Goal: Task Accomplishment & Management: Manage account settings

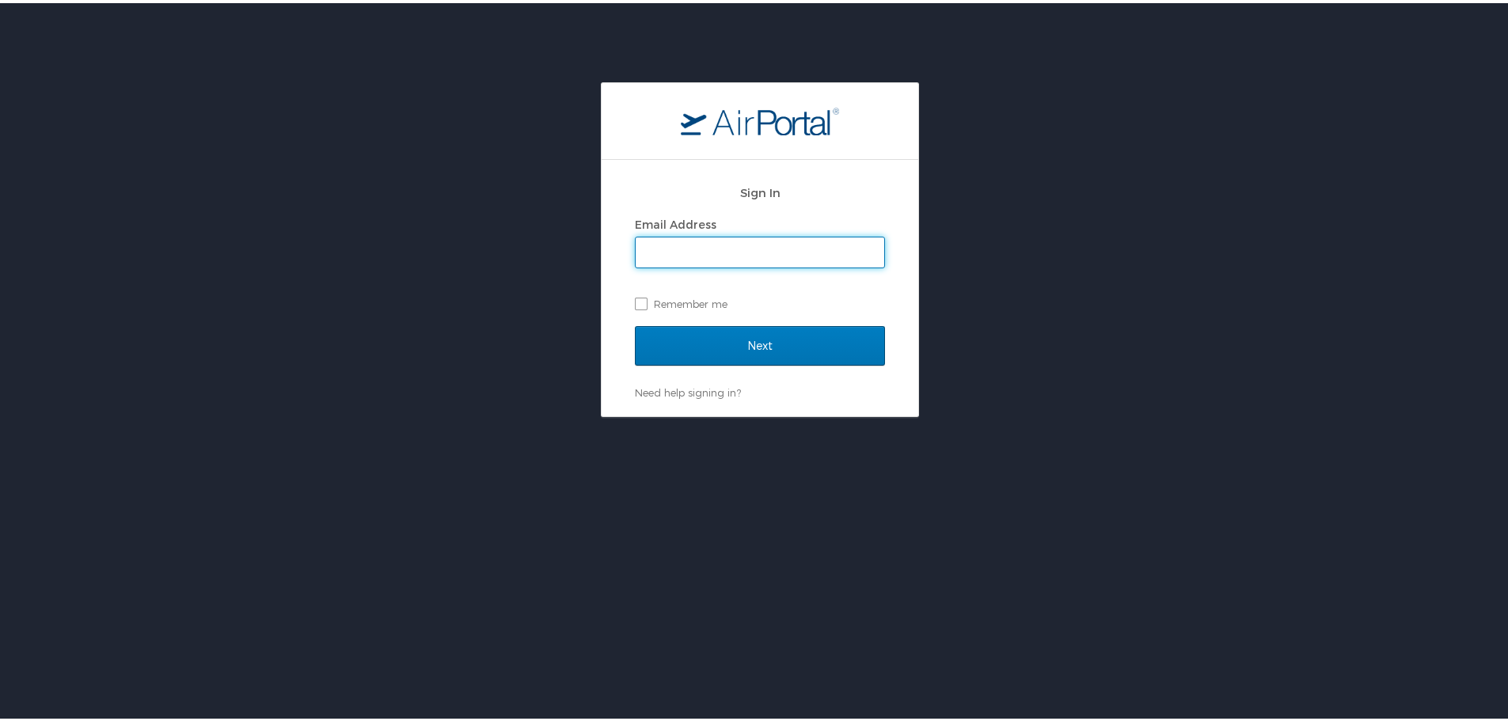
type input "kim.beesley@pikespeak.edu"
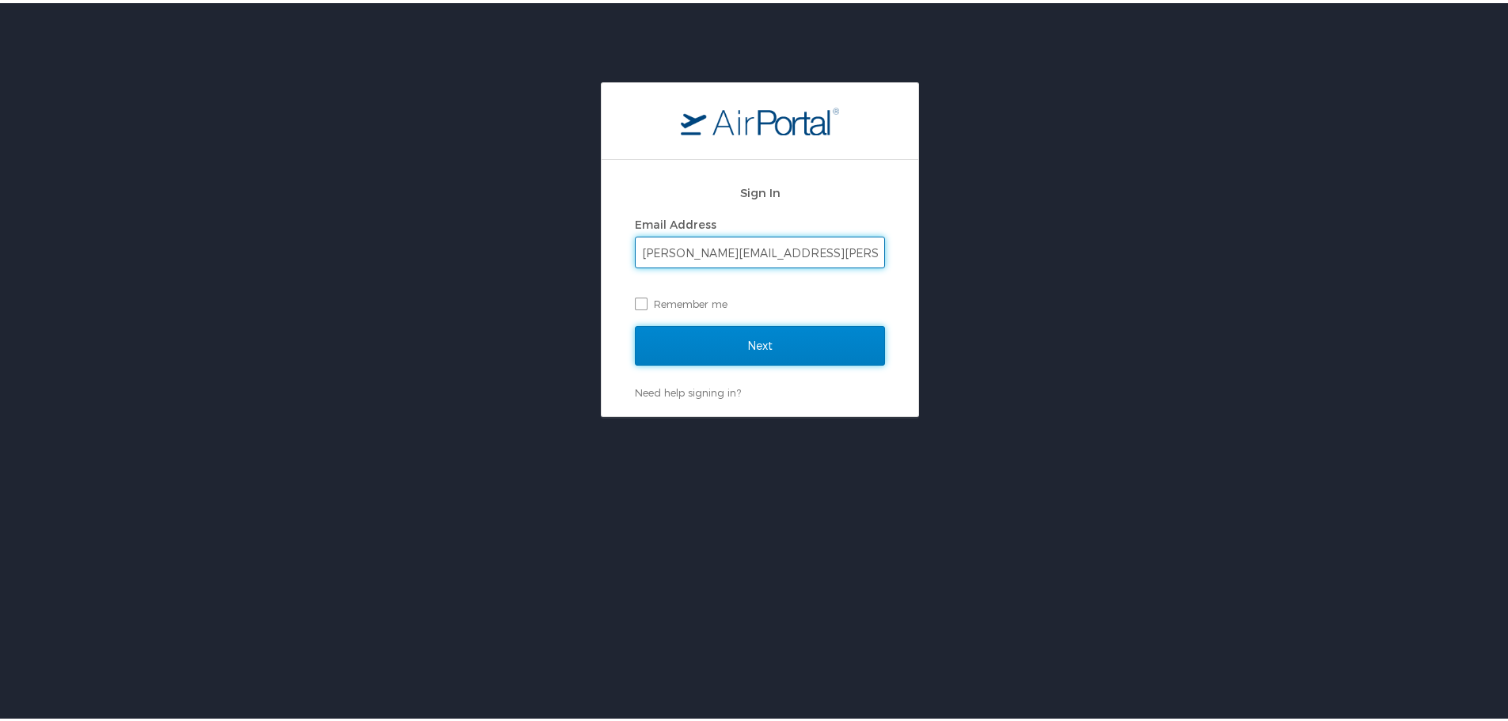
click at [765, 349] on input "Next" at bounding box center [760, 343] width 250 height 40
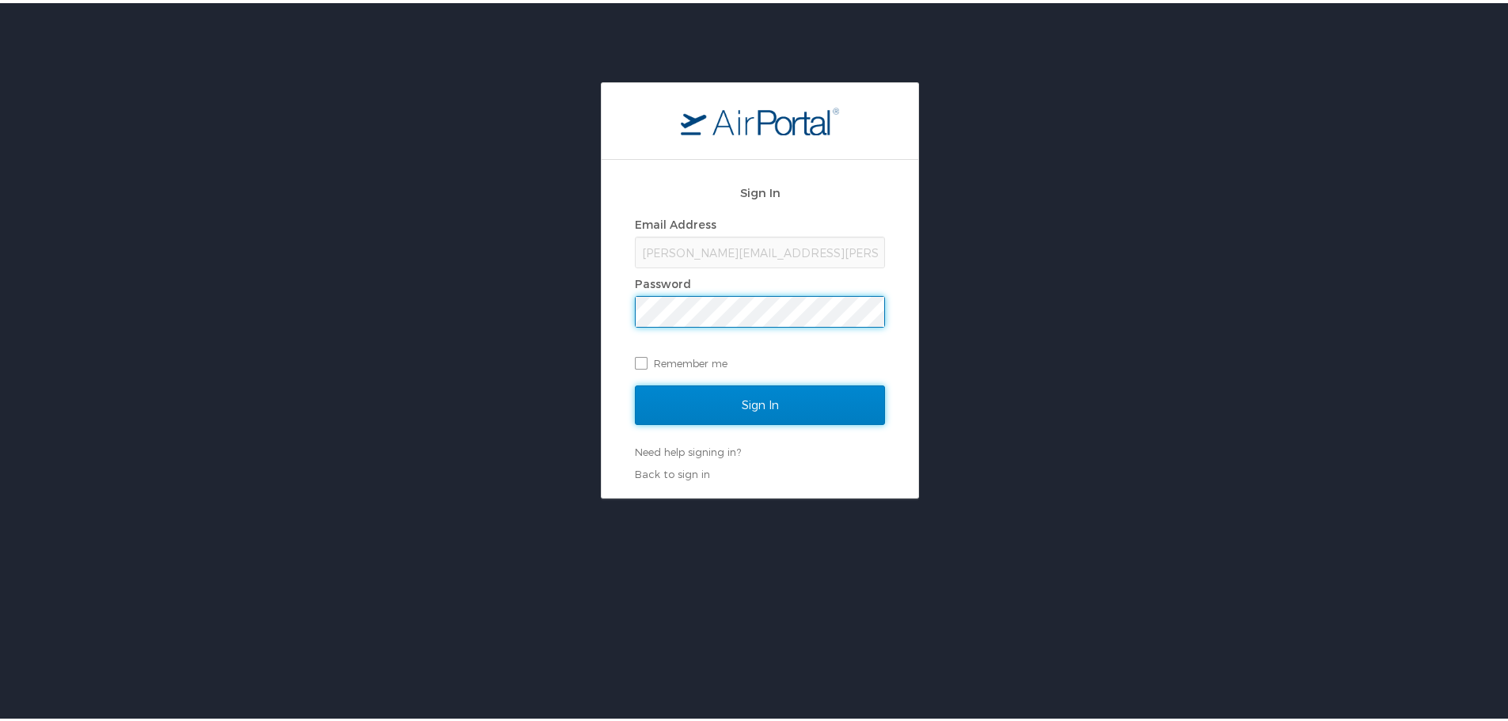
click at [783, 404] on input "Sign In" at bounding box center [760, 402] width 250 height 40
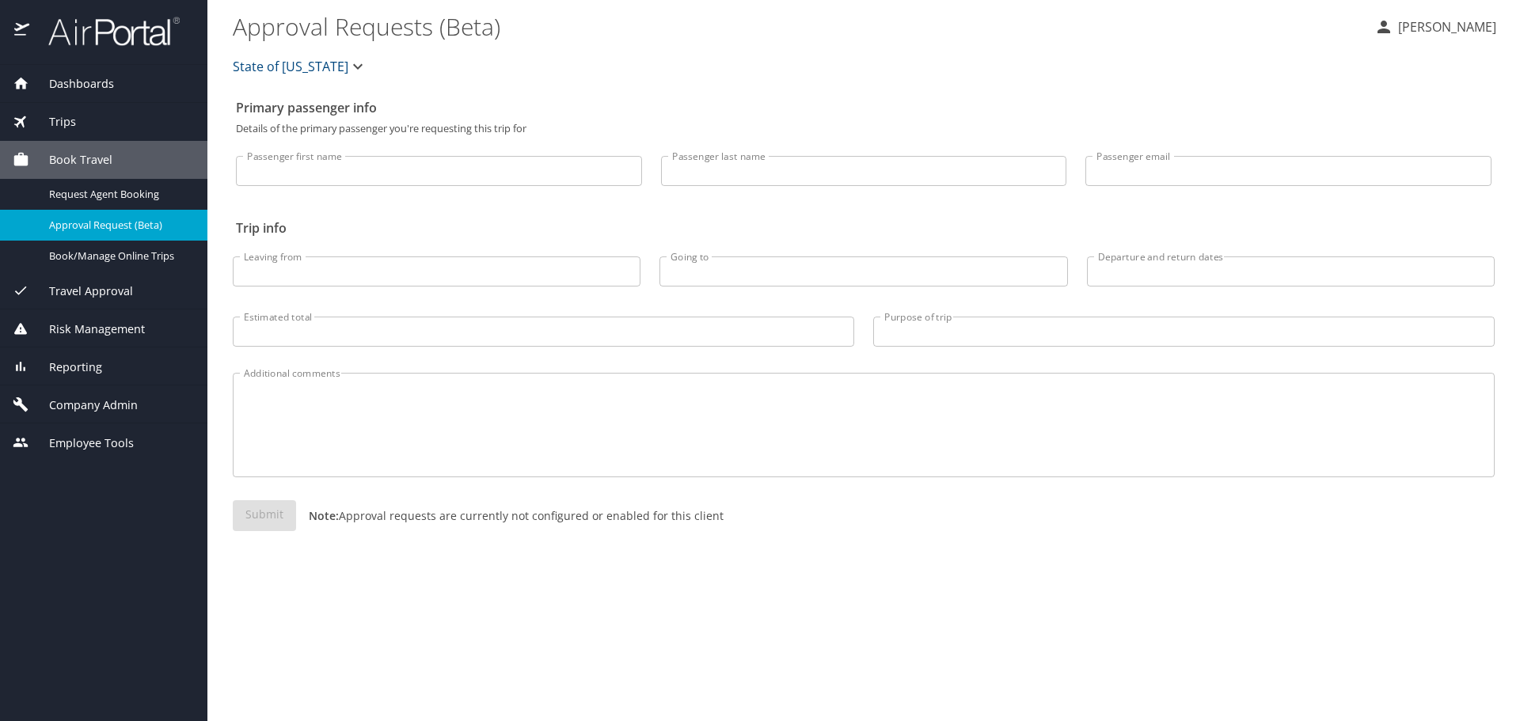
click at [66, 119] on span "Trips" at bounding box center [52, 121] width 47 height 17
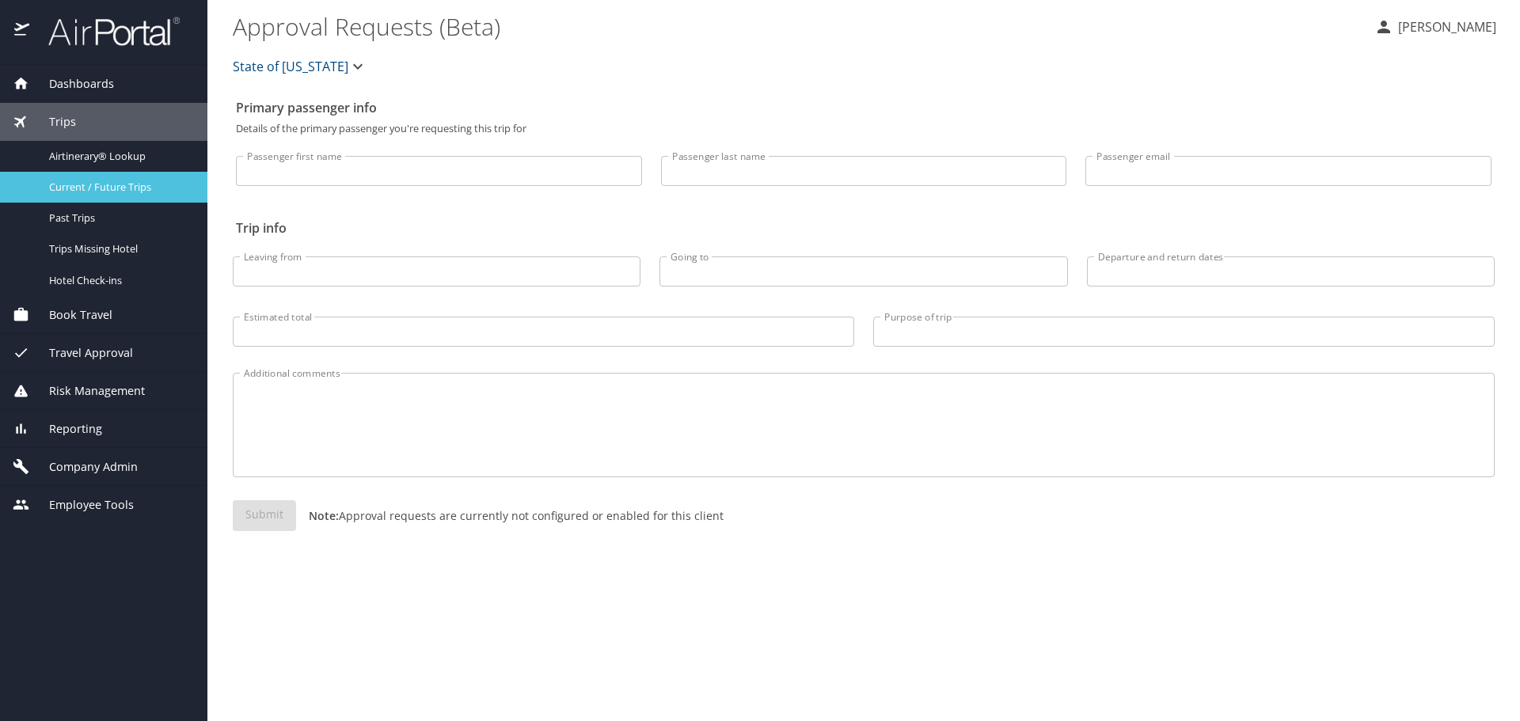
click at [85, 188] on span "Current / Future Trips" at bounding box center [118, 187] width 139 height 15
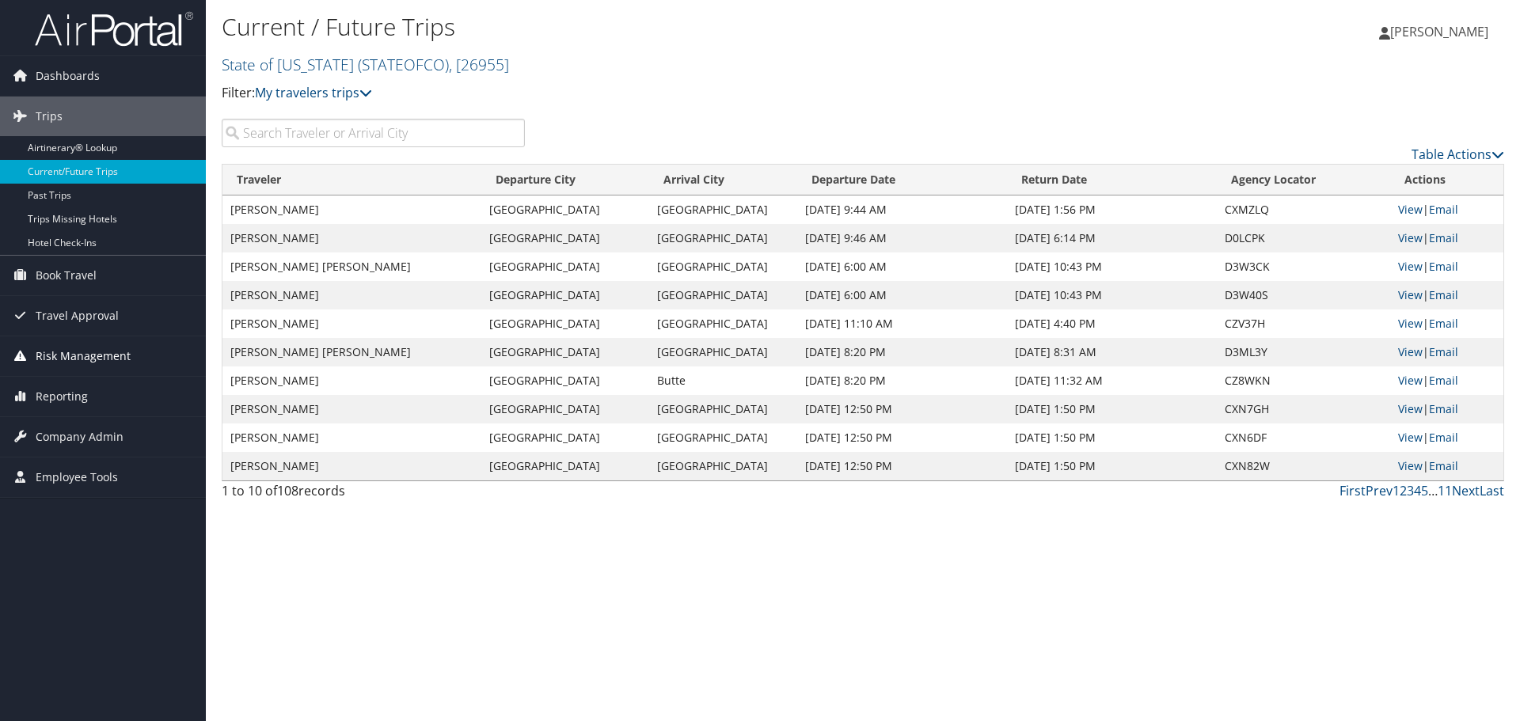
click at [76, 359] on span "Risk Management" at bounding box center [83, 356] width 95 height 40
click at [74, 357] on span "Risk Management" at bounding box center [83, 356] width 95 height 40
click at [94, 391] on link "Reporting" at bounding box center [103, 397] width 206 height 40
click at [105, 566] on span "Company Admin" at bounding box center [80, 556] width 88 height 40
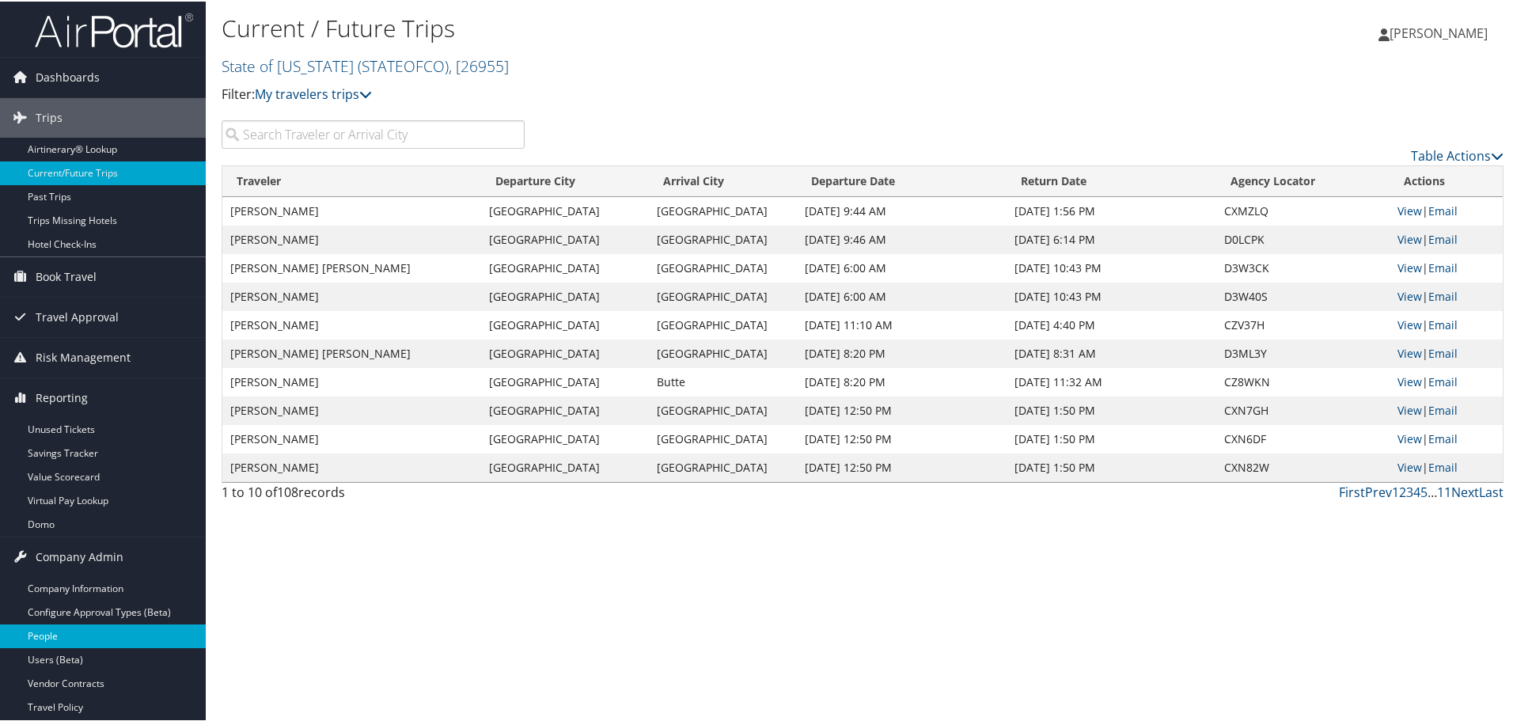
click at [108, 626] on link "People" at bounding box center [103, 635] width 206 height 24
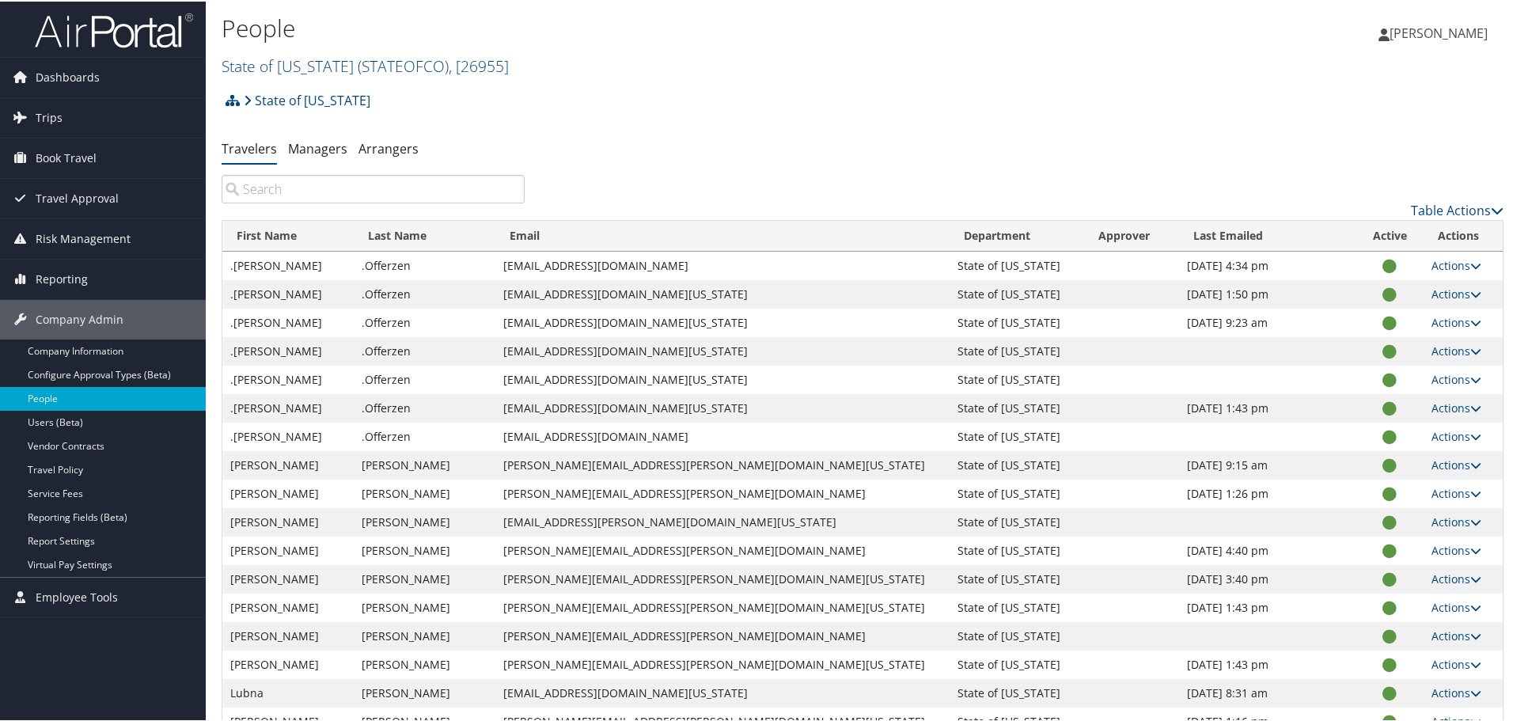
click at [421, 191] on input "search" at bounding box center [373, 187] width 303 height 28
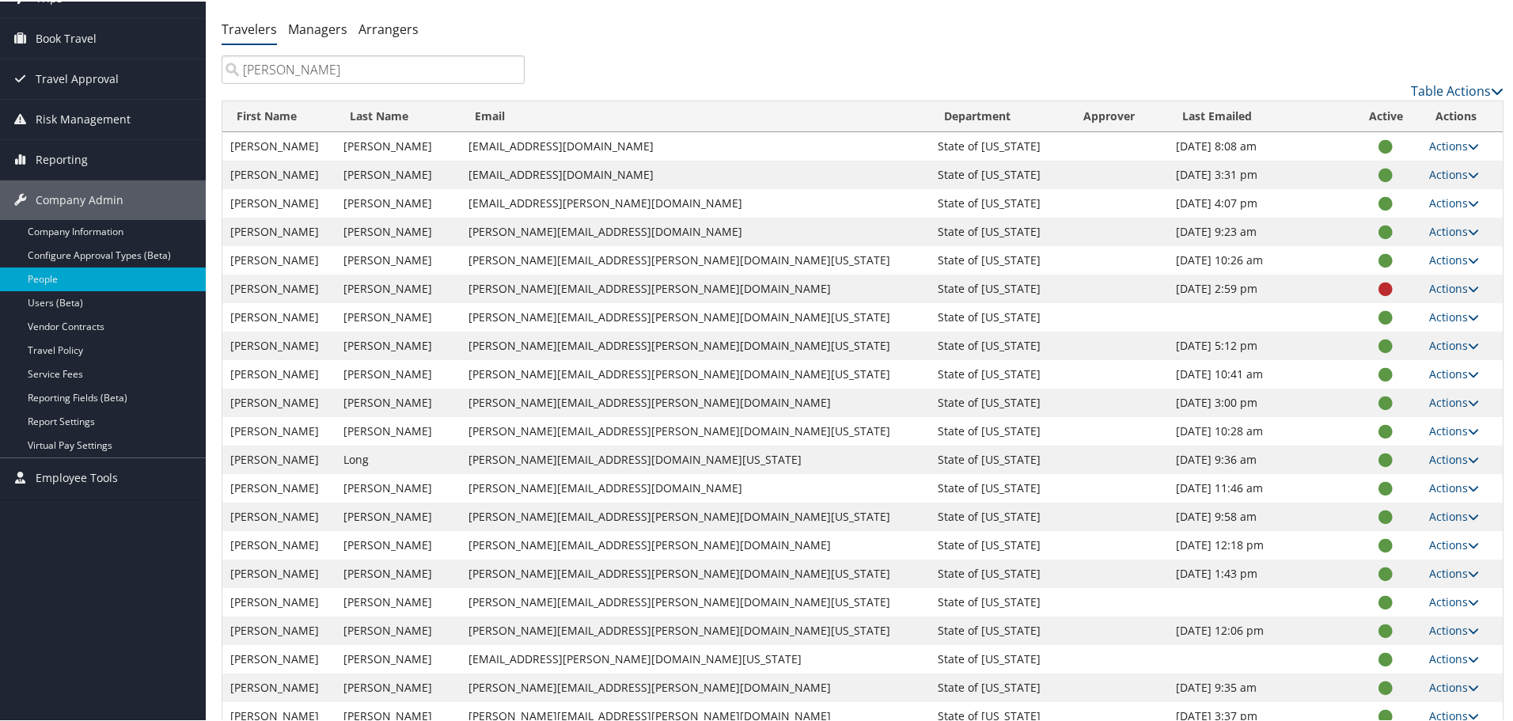
scroll to position [184, 0]
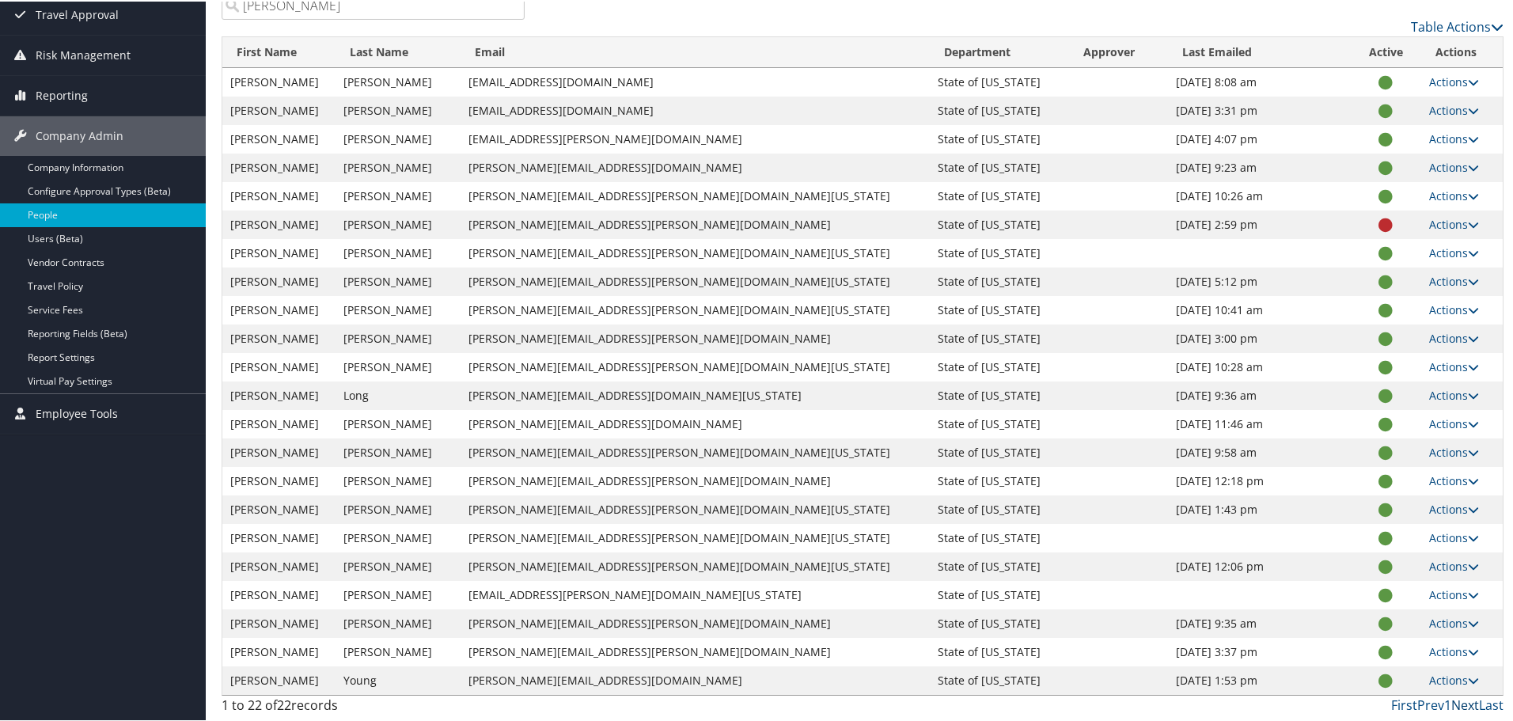
type input "james"
click at [1468, 702] on link "Next" at bounding box center [1466, 703] width 28 height 17
click at [1459, 701] on link "Next" at bounding box center [1466, 703] width 28 height 17
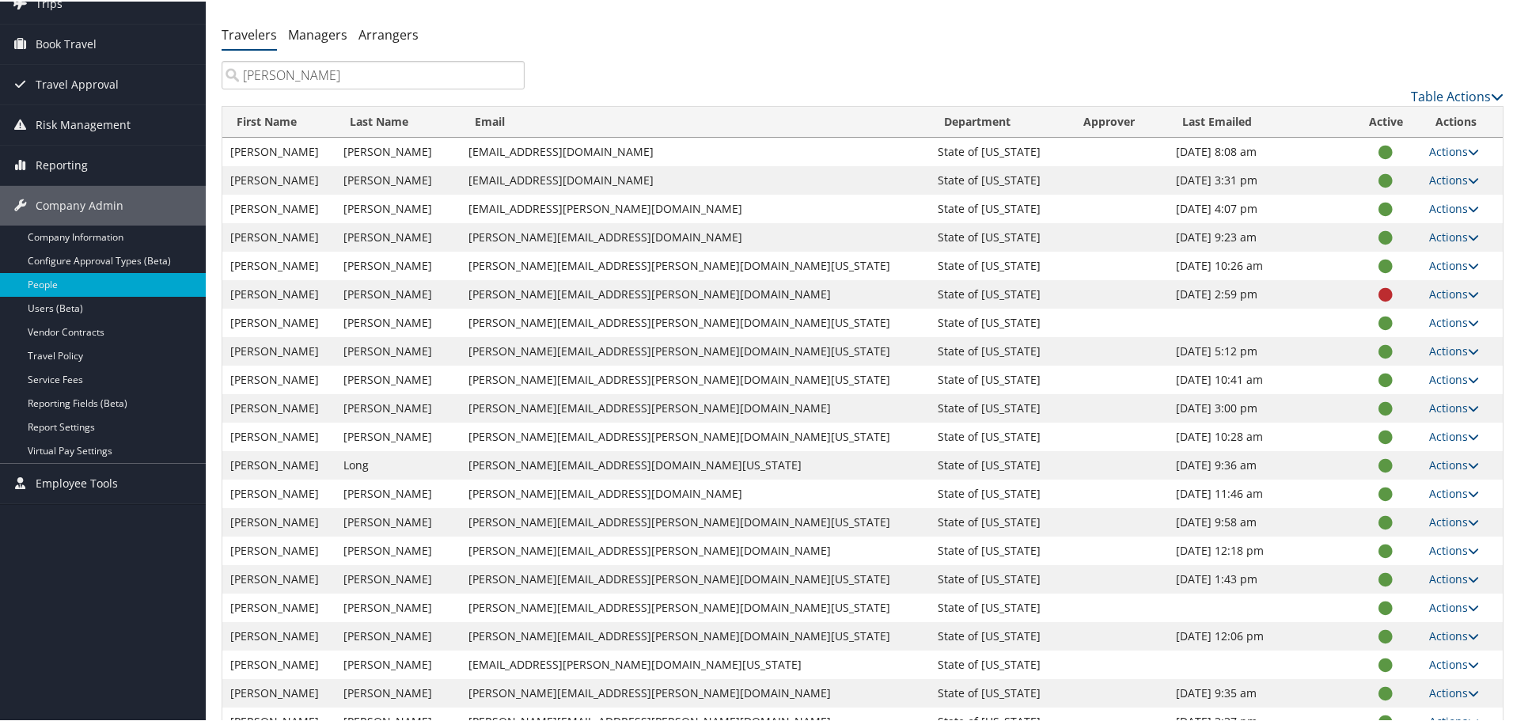
scroll to position [0, 0]
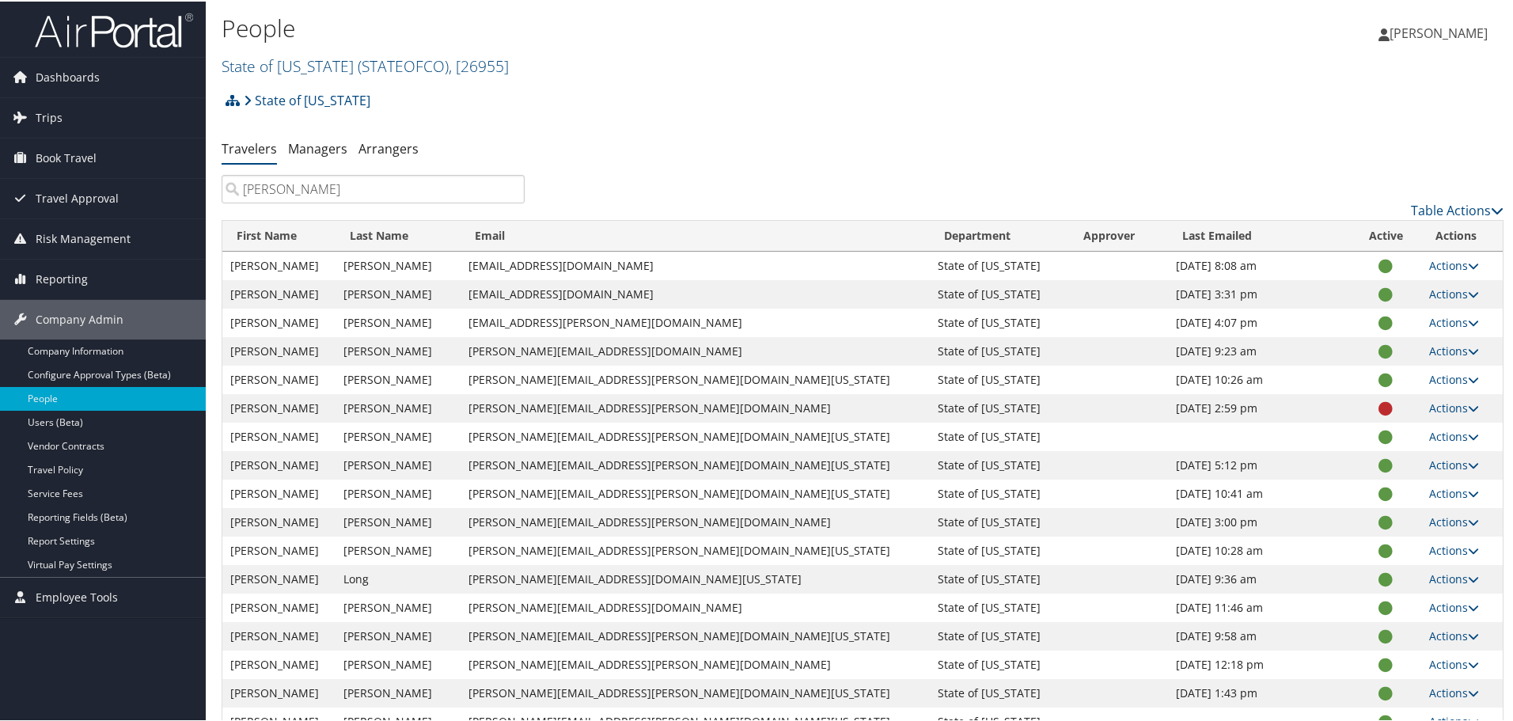
click at [1453, 31] on span "Kimberley Beesley" at bounding box center [1439, 31] width 98 height 17
click at [1342, 260] on link "Sign Out" at bounding box center [1396, 258] width 177 height 27
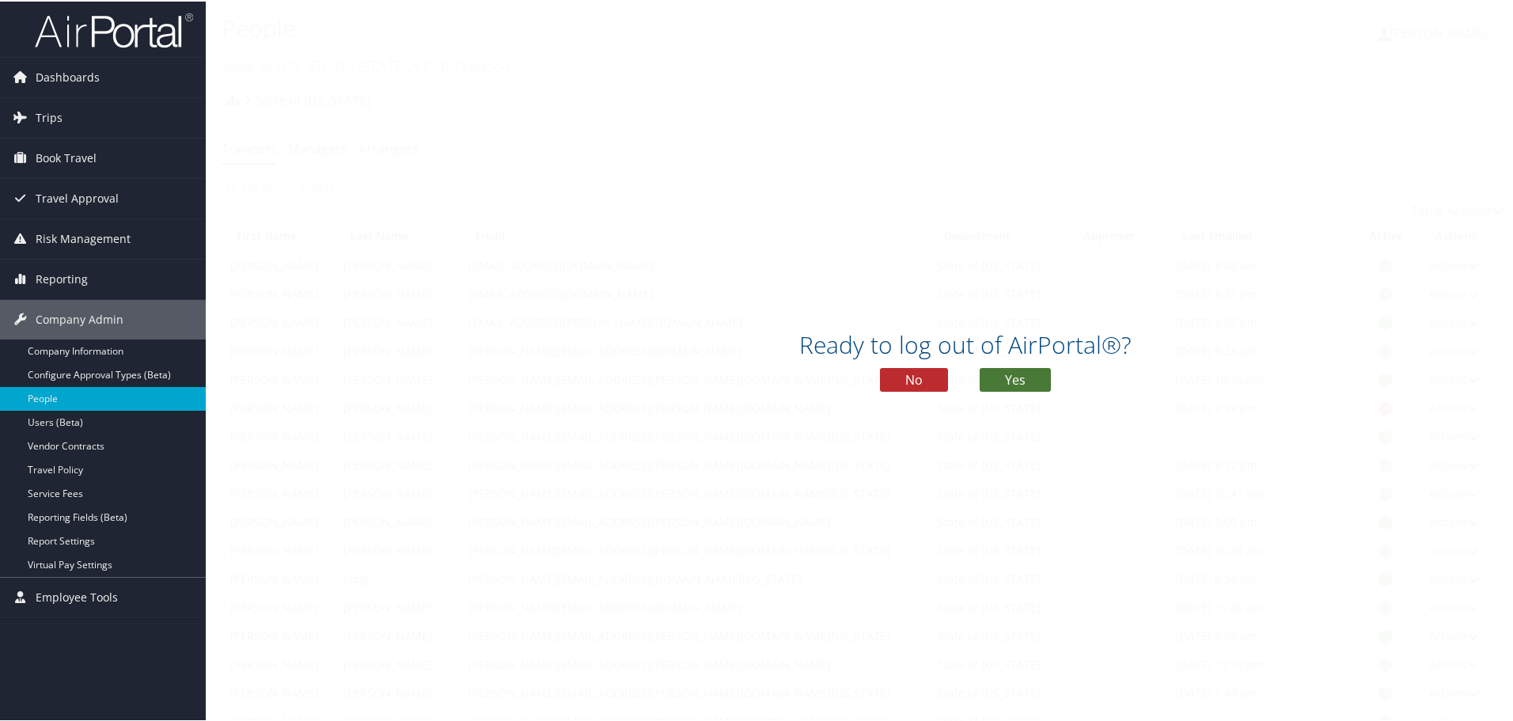
click at [1012, 374] on button "Yes" at bounding box center [1015, 378] width 71 height 24
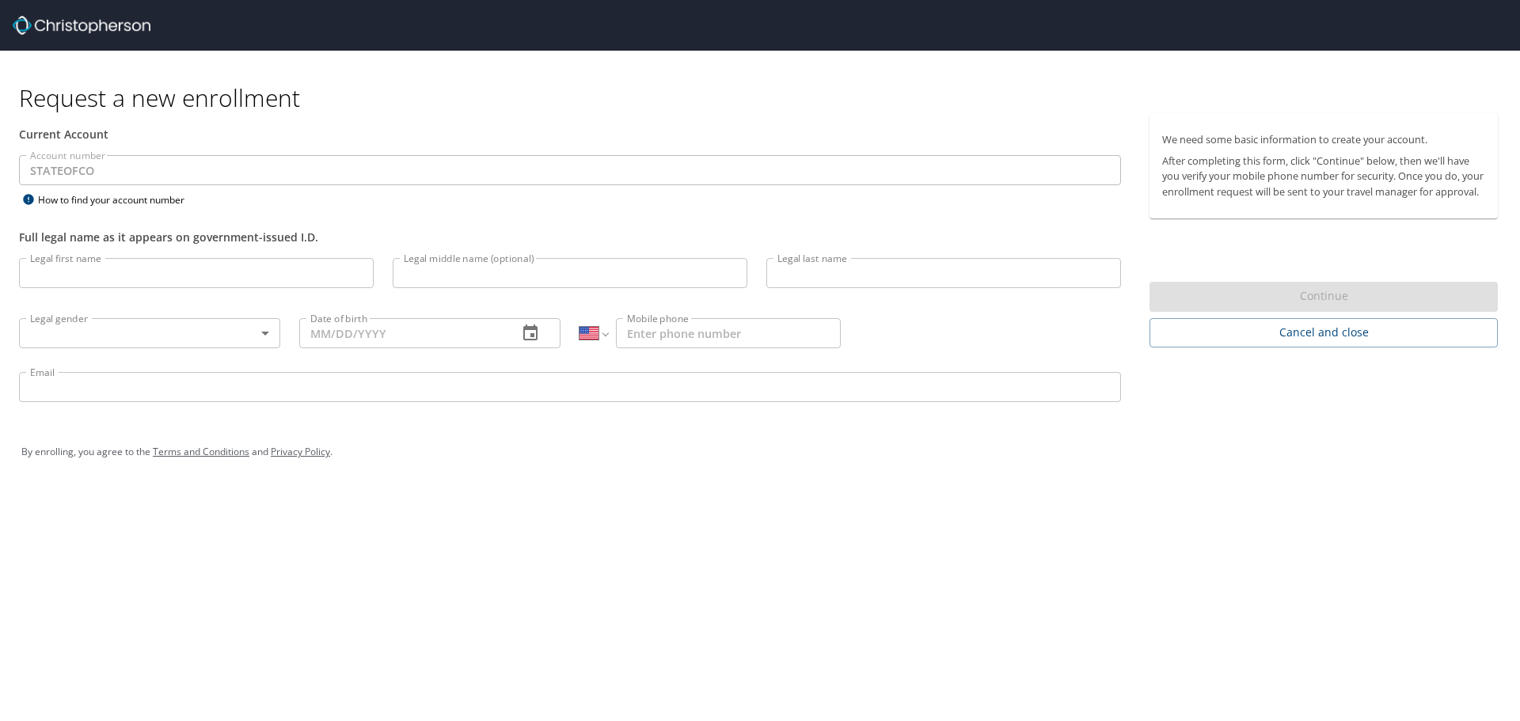
select select "US"
click at [619, 544] on div "Request a new enrollment Current Account Account number STATEOFCO Account numbe…" at bounding box center [760, 360] width 1520 height 721
